Goal: Task Accomplishment & Management: Manage account settings

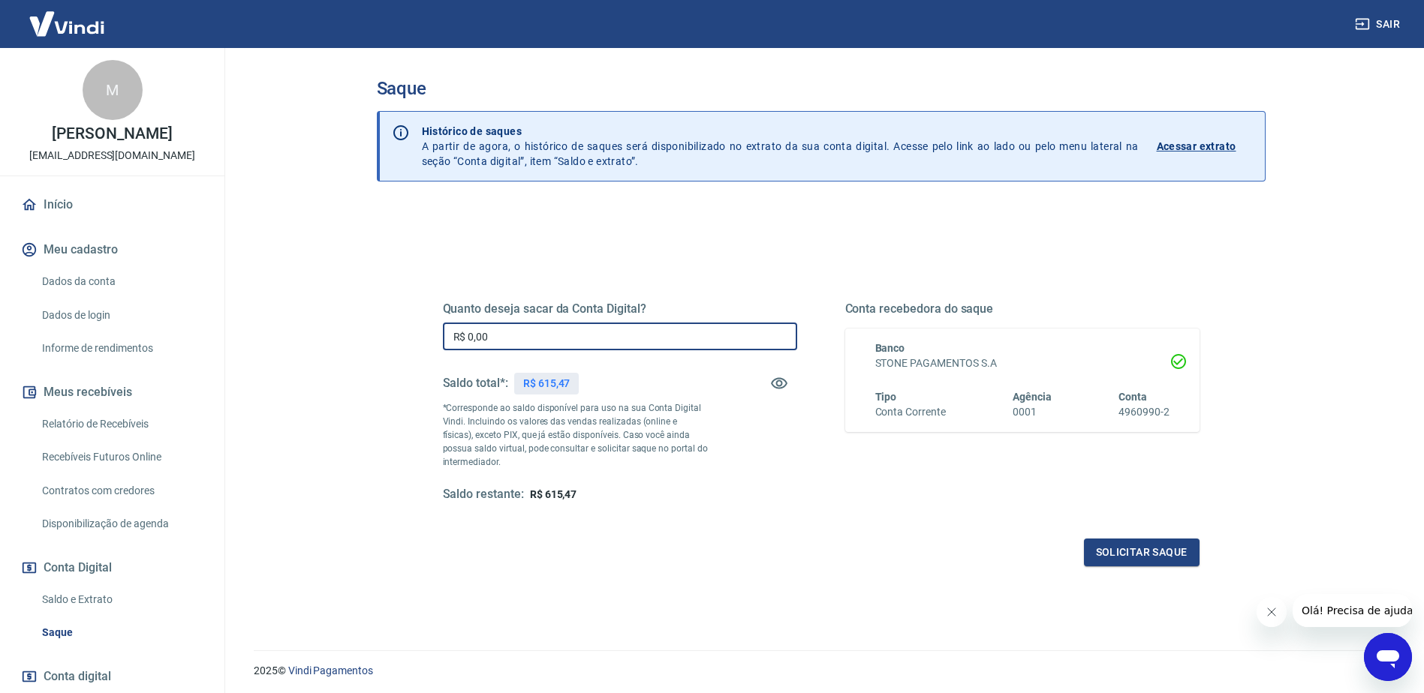
click at [602, 331] on input "R$ 0,00" at bounding box center [620, 337] width 354 height 28
type input "R$ 615,47"
click at [1133, 560] on button "Solicitar saque" at bounding box center [1142, 553] width 116 height 28
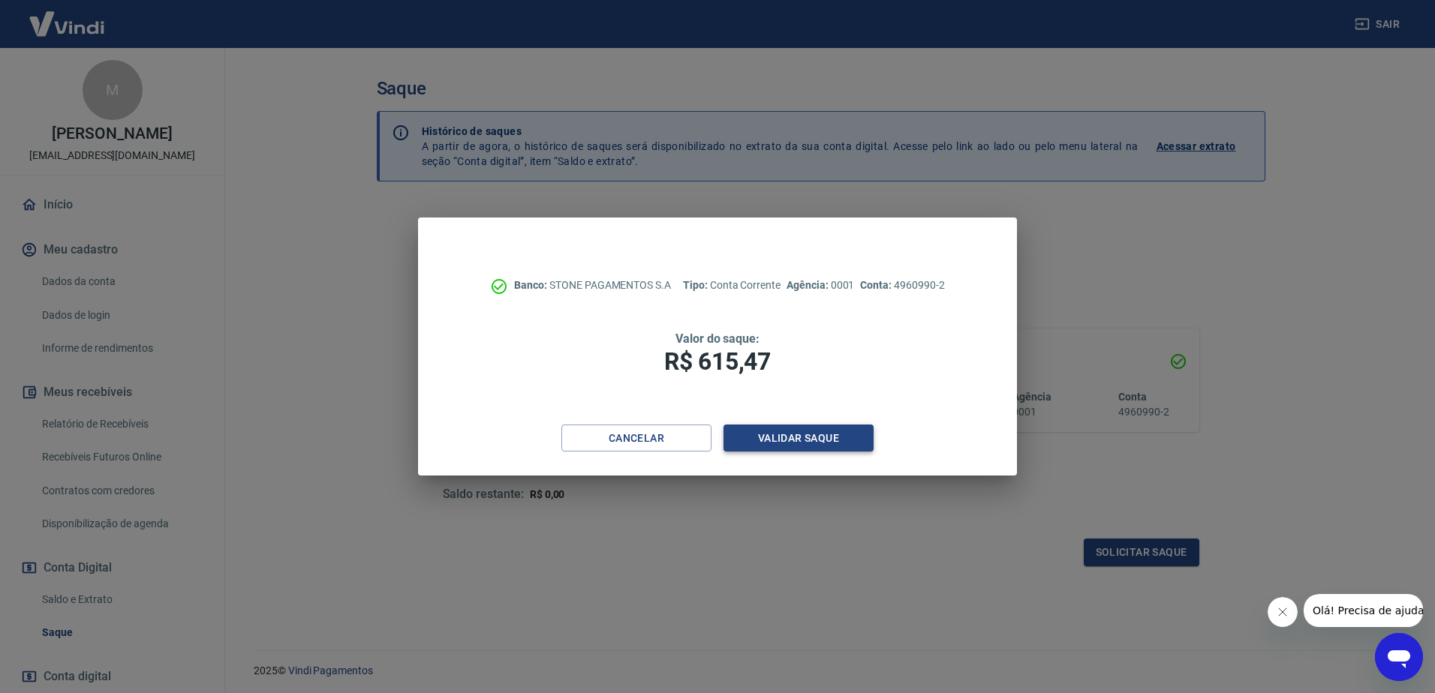
click at [844, 441] on button "Validar saque" at bounding box center [798, 439] width 150 height 28
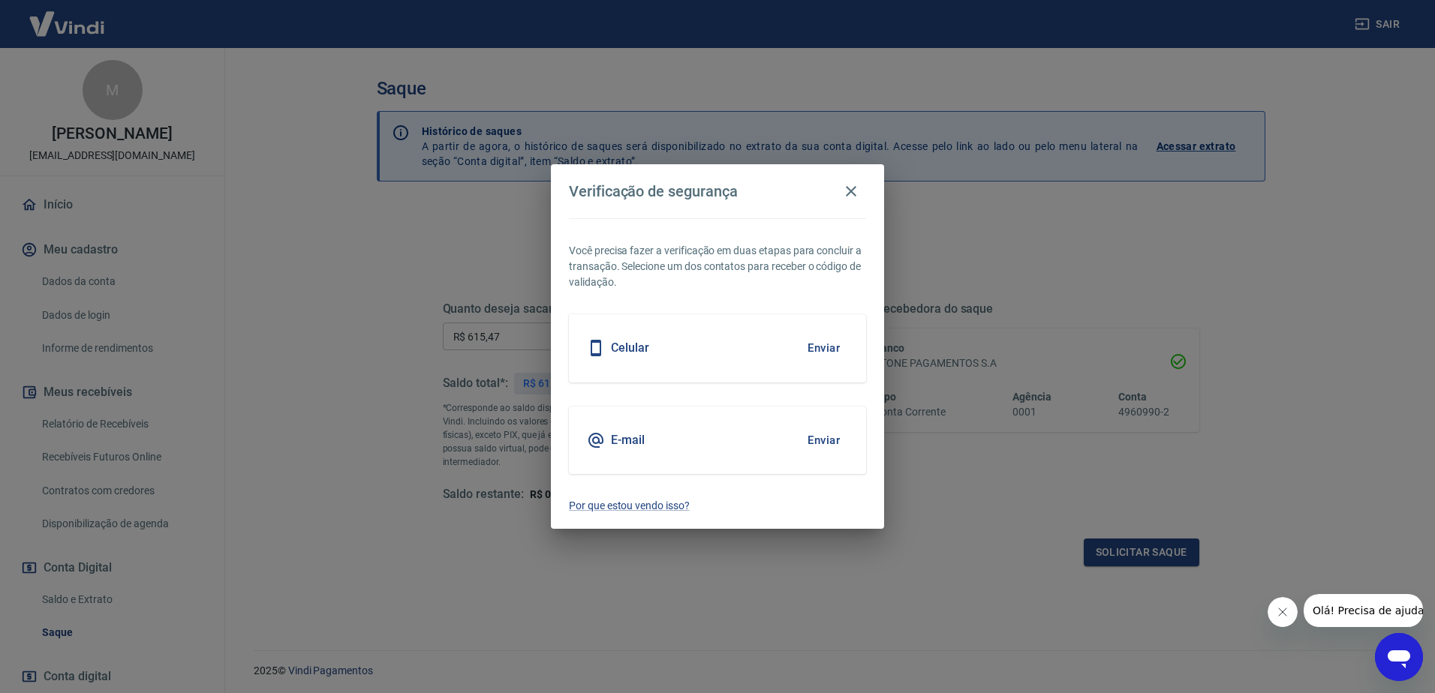
click at [816, 345] on button "Enviar" at bounding box center [823, 348] width 49 height 32
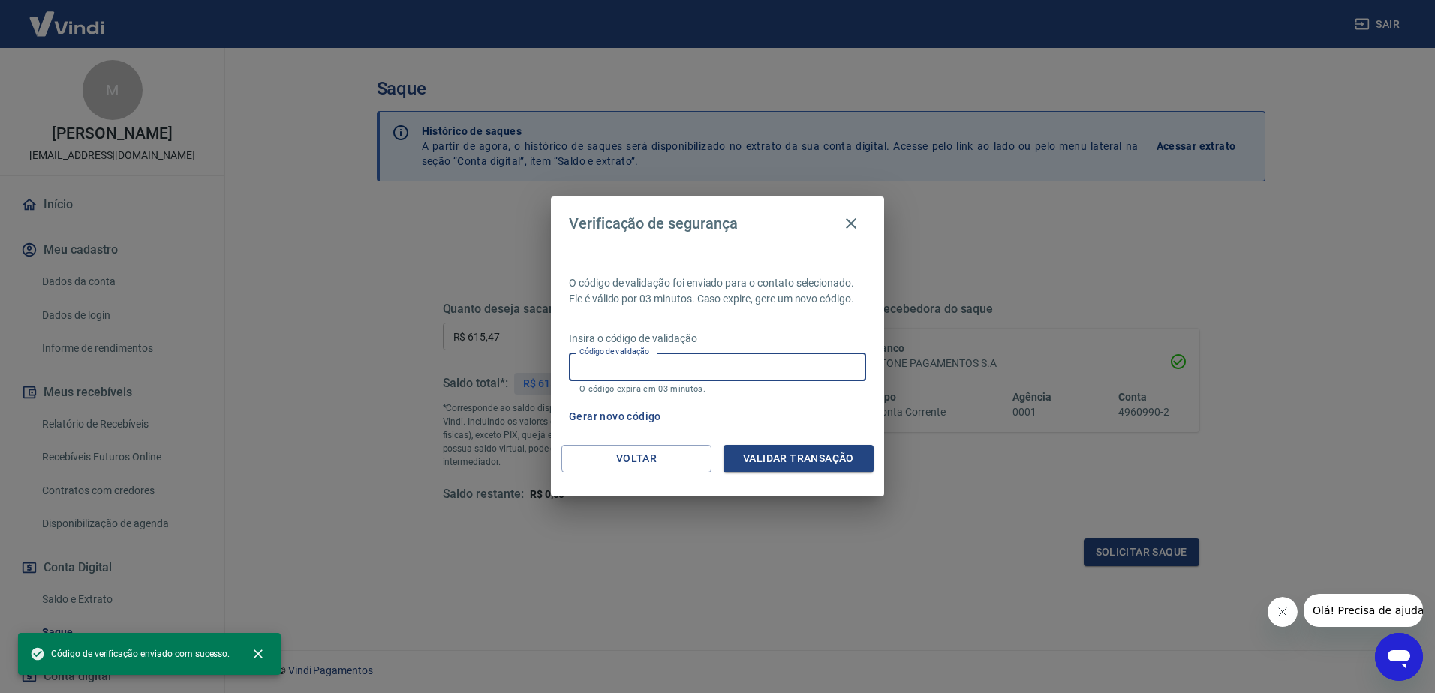
click at [683, 356] on input "Código de validação" at bounding box center [717, 367] width 297 height 28
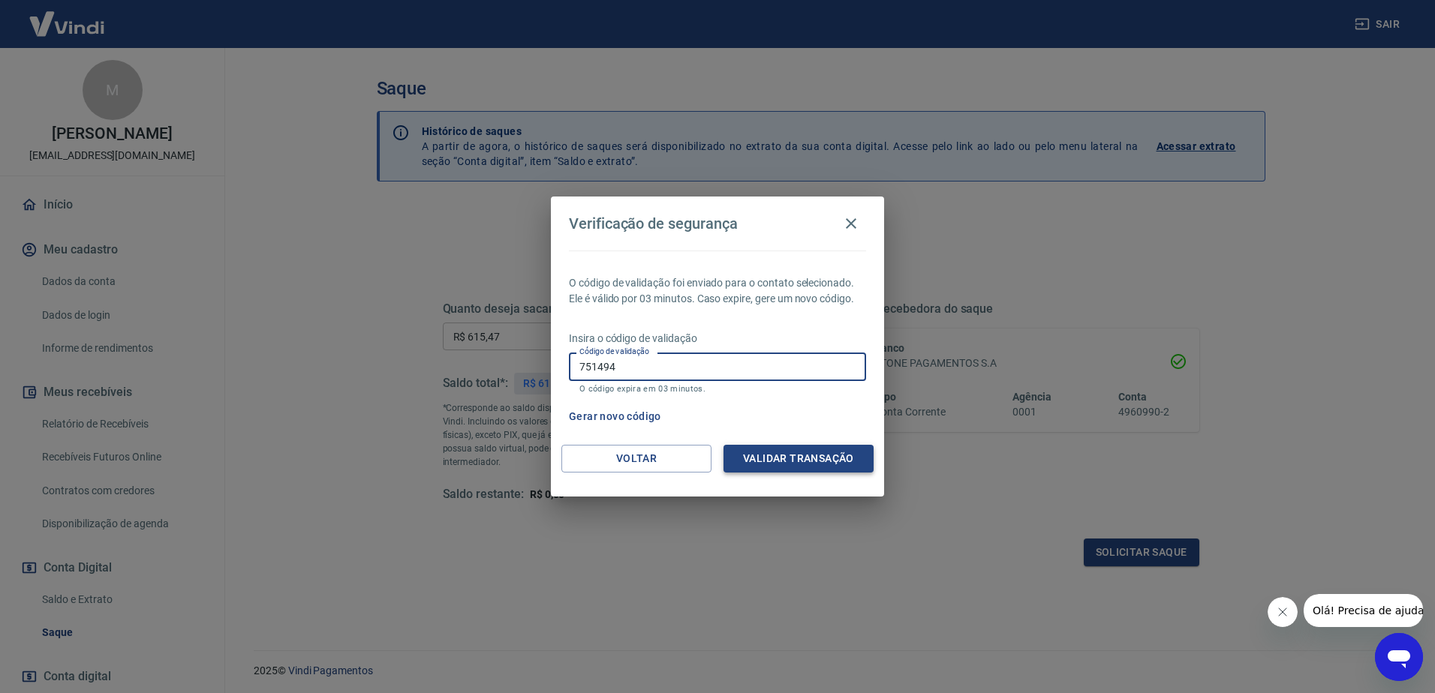
type input "751494"
click at [786, 461] on button "Validar transação" at bounding box center [798, 459] width 150 height 28
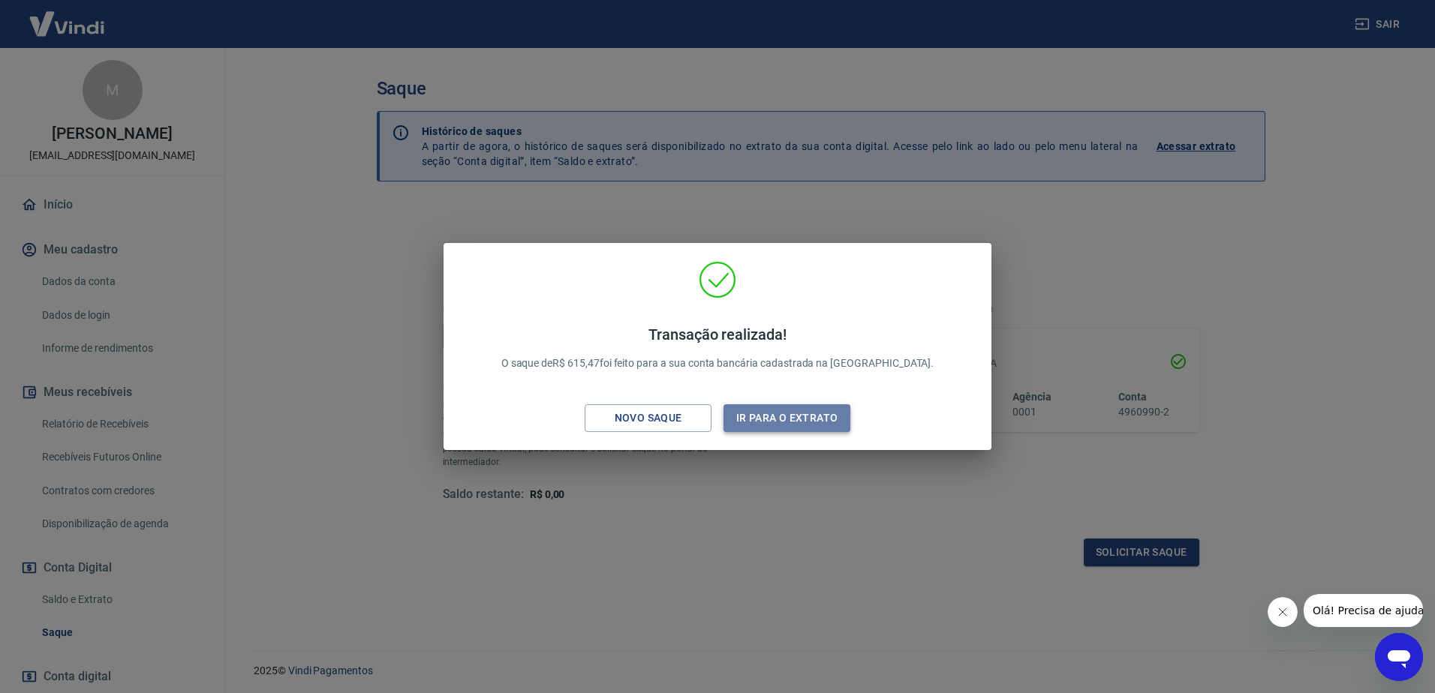
click at [825, 418] on button "Ir para o extrato" at bounding box center [786, 418] width 127 height 28
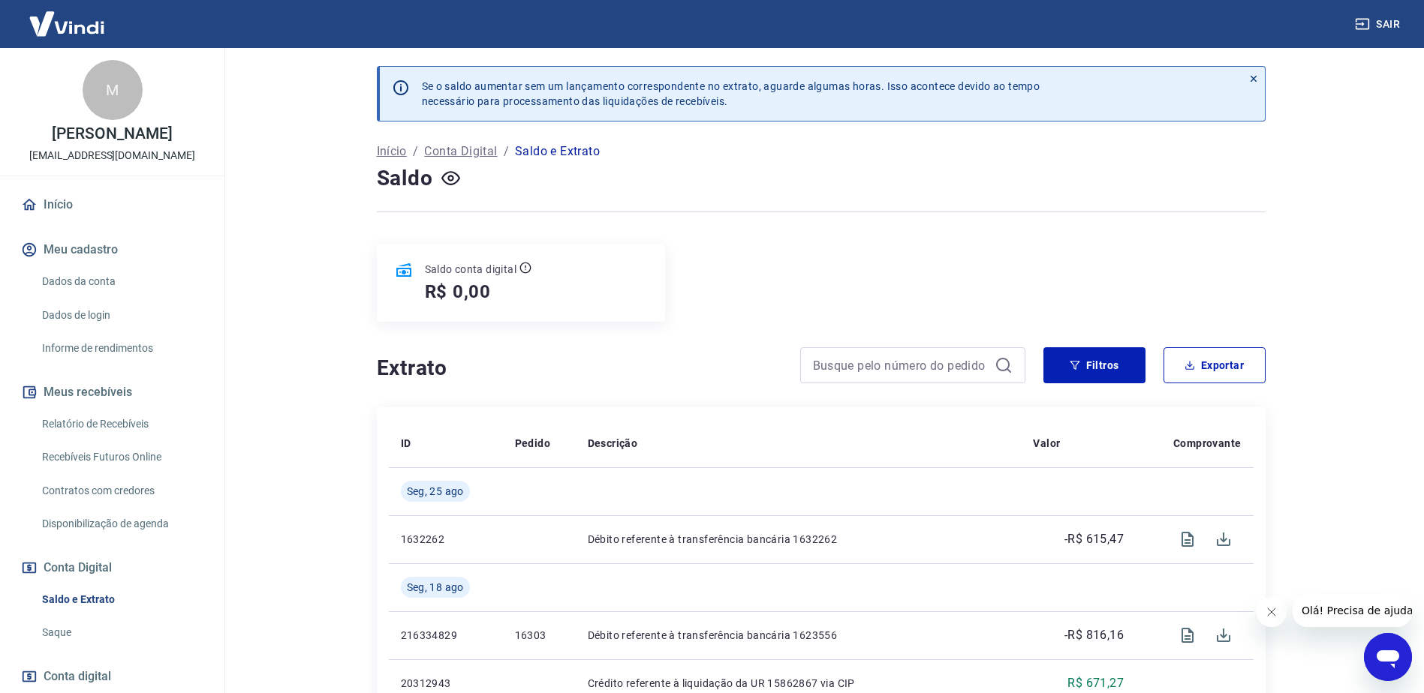
click at [840, 247] on div "Saldo conta digital R$ 0,00" at bounding box center [821, 283] width 889 height 78
drag, startPoint x: 837, startPoint y: 291, endPoint x: 916, endPoint y: 247, distance: 90.4
click at [838, 290] on div "Saldo conta digital R$ 0,00" at bounding box center [821, 283] width 889 height 78
